Goal: Information Seeking & Learning: Learn about a topic

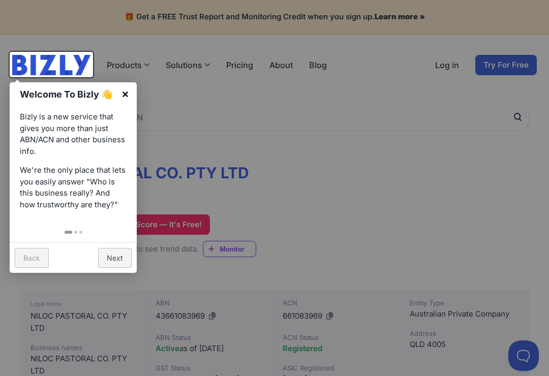
click at [130, 97] on link "×" at bounding box center [125, 93] width 23 height 23
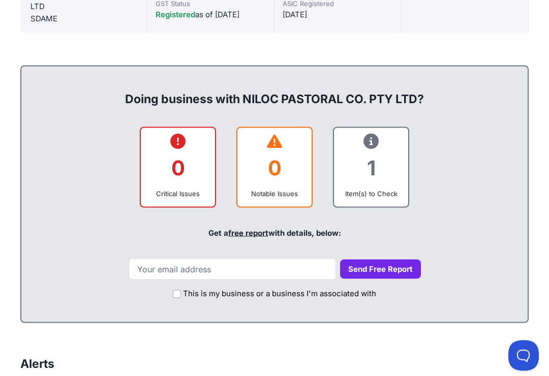
scroll to position [366, 0]
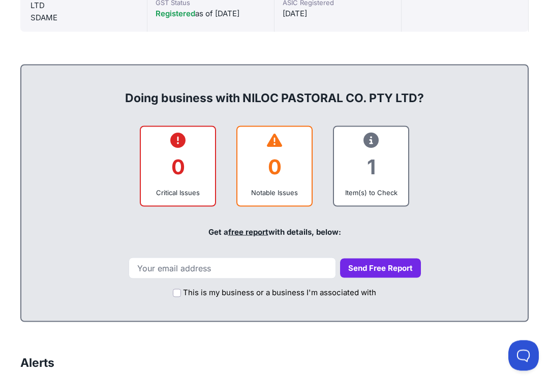
click at [378, 171] on div "1" at bounding box center [371, 167] width 58 height 41
click at [372, 190] on div "Item(s) to Check" at bounding box center [371, 193] width 58 height 10
click at [371, 195] on div "Item(s) to Check" at bounding box center [371, 193] width 58 height 10
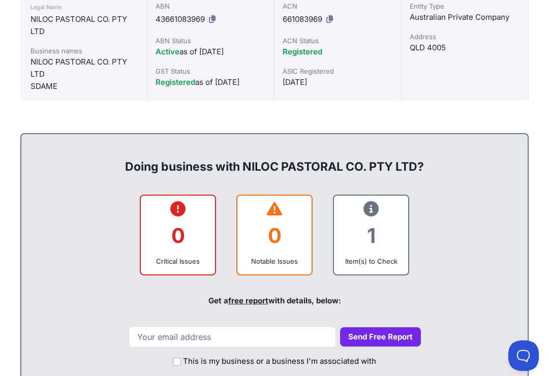
scroll to position [298, 0]
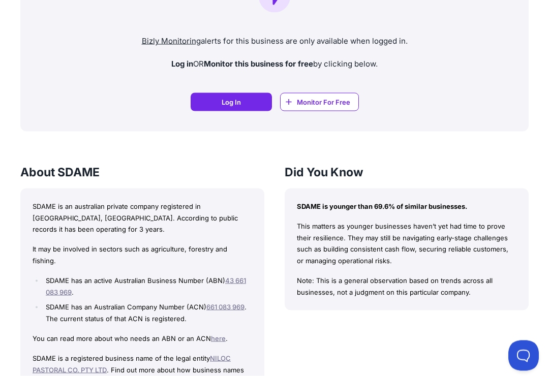
scroll to position [784, 0]
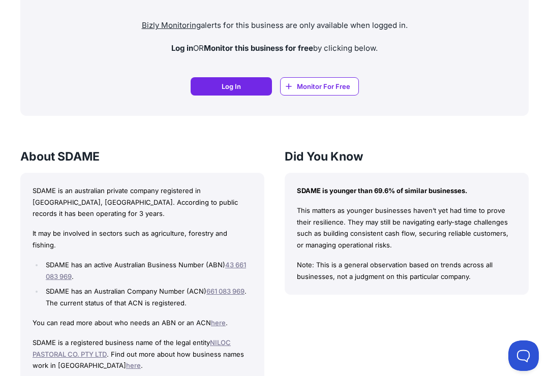
scroll to position [800, 0]
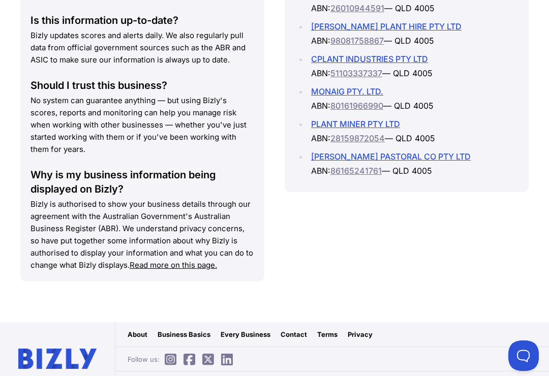
scroll to position [1582, 0]
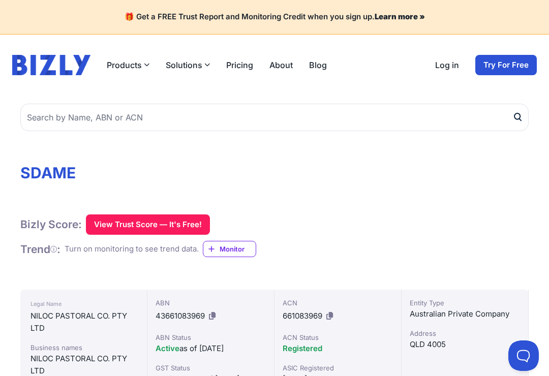
click at [142, 226] on button "View Trust Score — It's Free!" at bounding box center [148, 225] width 124 height 20
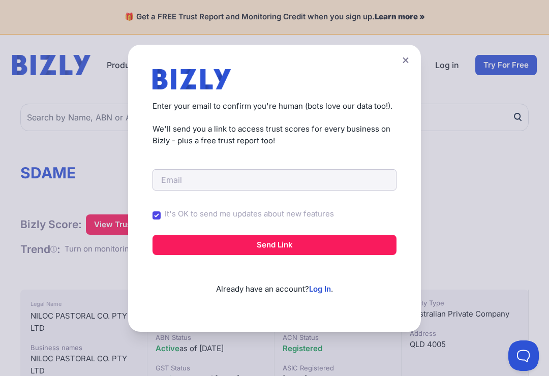
click at [404, 65] on button at bounding box center [406, 60] width 14 height 15
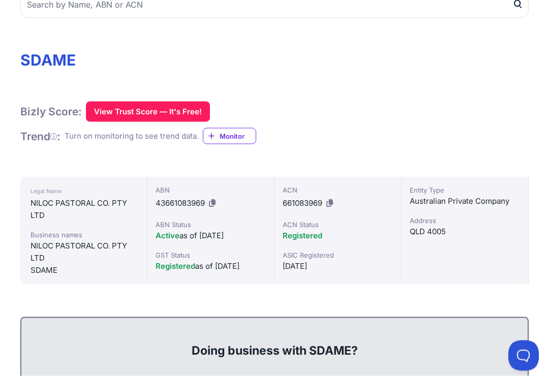
scroll to position [131, 0]
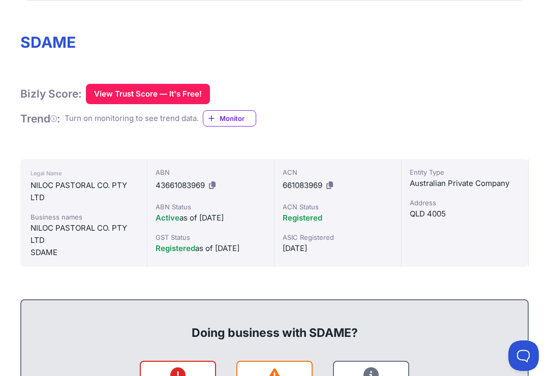
click at [57, 232] on div "NILOC PASTORAL CO. PTY LTD" at bounding box center [84, 234] width 106 height 24
